Goal: Find specific page/section: Find specific page/section

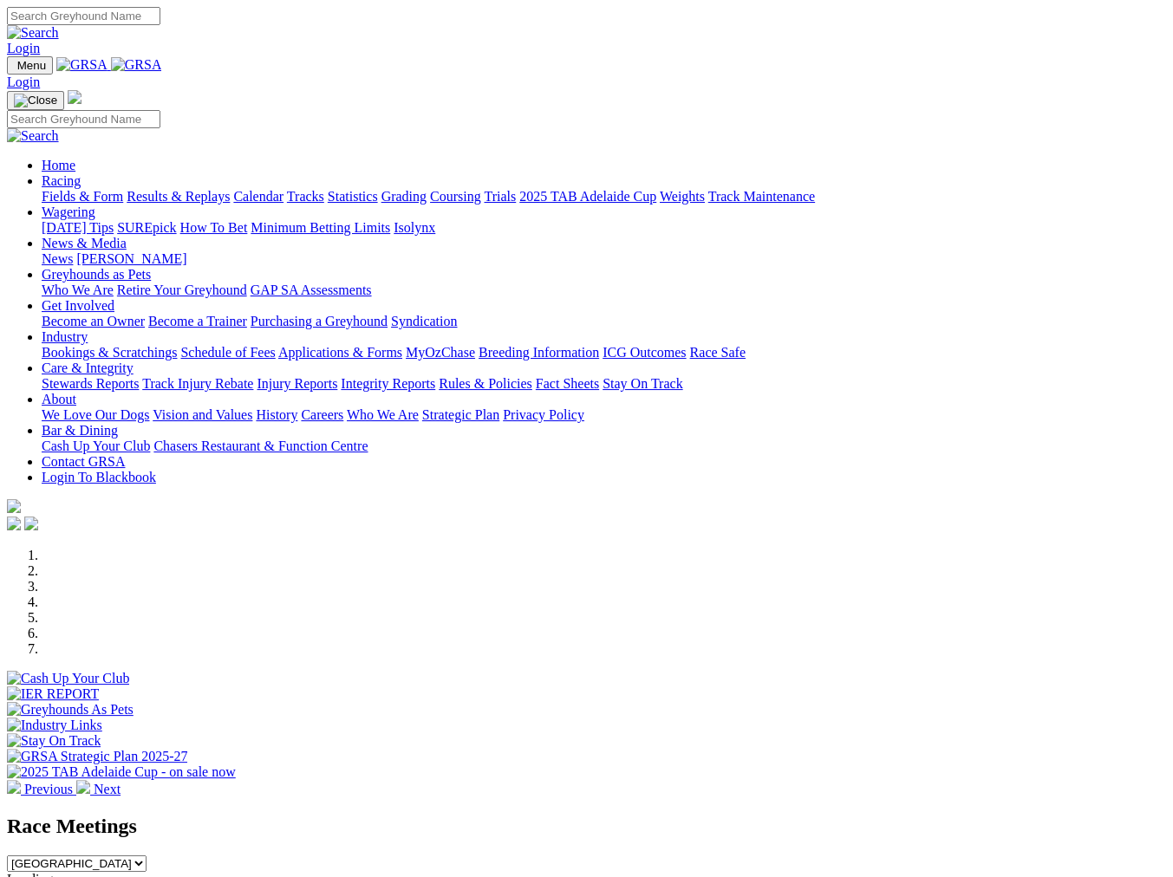
click at [90, 780] on img at bounding box center [83, 787] width 14 height 14
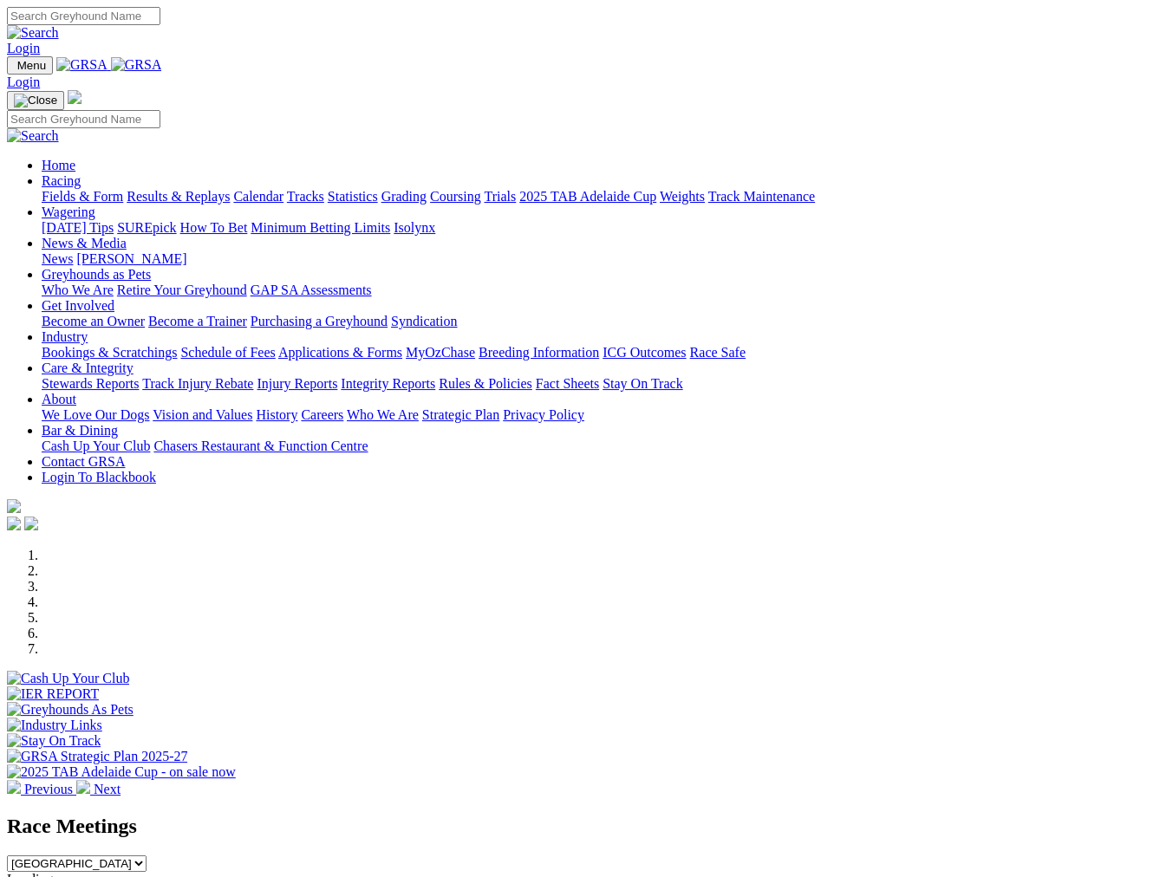
click at [150, 439] on link "Cash Up Your Club" at bounding box center [96, 446] width 108 height 15
